Goal: Check status

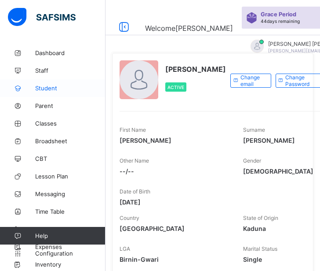
click at [49, 86] on span "Student" at bounding box center [70, 87] width 70 height 7
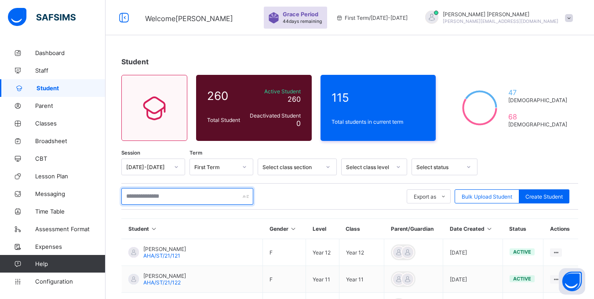
click at [179, 198] on input "text" at bounding box center [187, 196] width 132 height 17
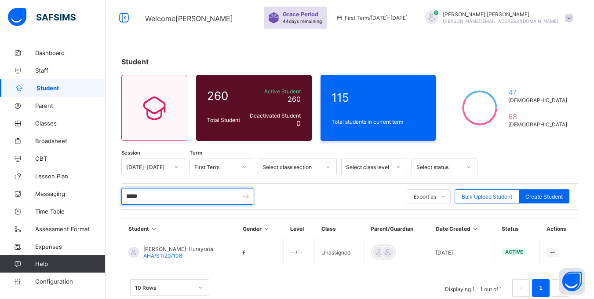
type input "*****"
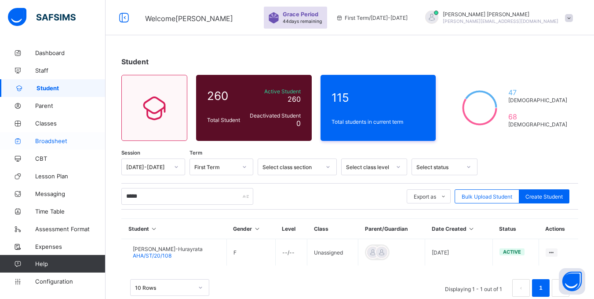
click at [44, 144] on link "Broadsheet" at bounding box center [53, 141] width 106 height 18
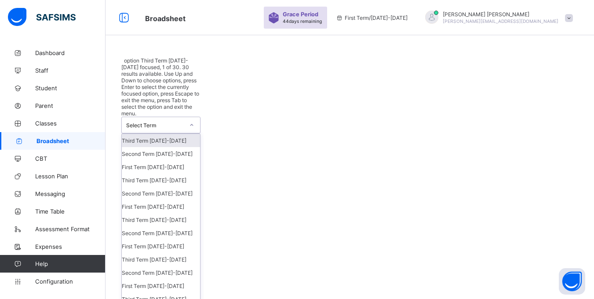
click at [190, 118] on div at bounding box center [191, 125] width 15 height 14
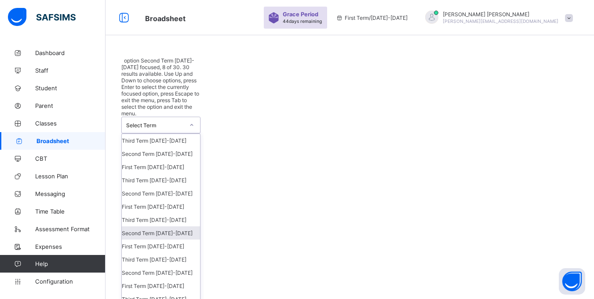
scroll to position [23, 0]
click at [154, 239] on div "First Term [DATE]-[DATE]" at bounding box center [161, 245] width 78 height 13
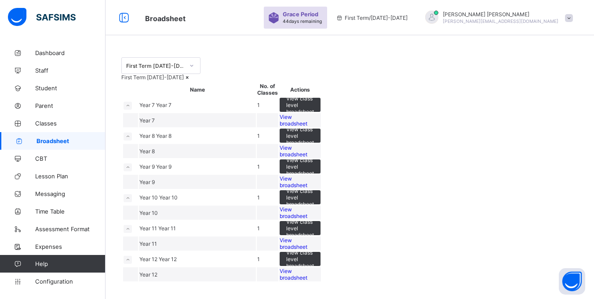
scroll to position [153, 0]
click at [320, 237] on div "View broadsheet" at bounding box center [300, 243] width 41 height 13
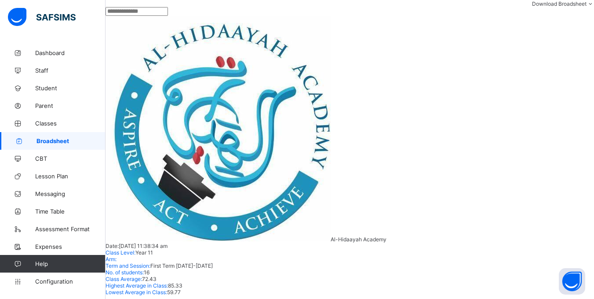
scroll to position [186, 0]
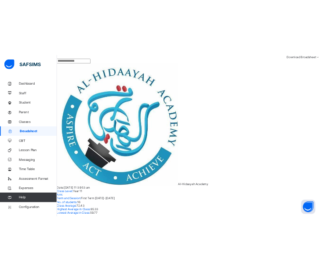
scroll to position [10, 0]
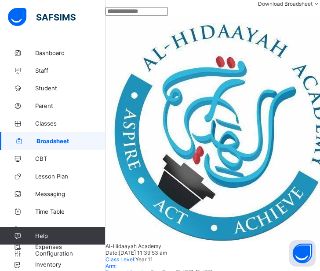
scroll to position [415, 0]
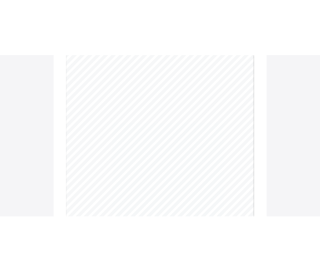
scroll to position [83, 0]
